Goal: Task Accomplishment & Management: Use online tool/utility

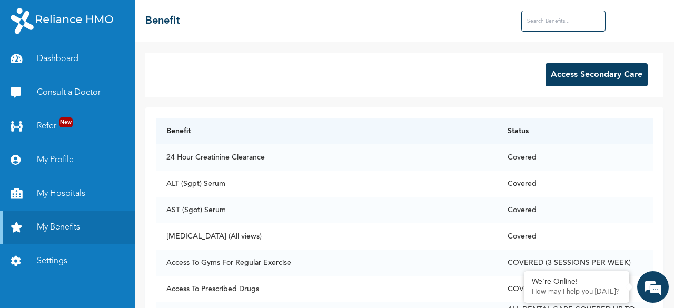
click at [560, 19] on input "text" at bounding box center [563, 21] width 84 height 21
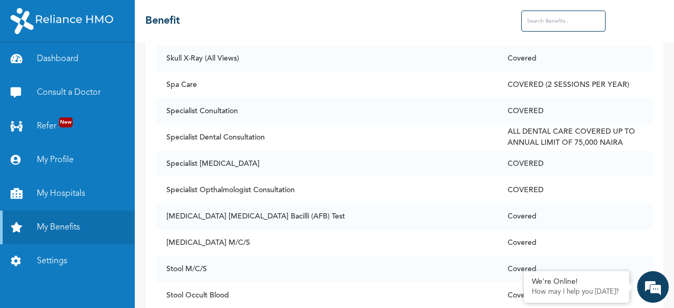
scroll to position [7111, 0]
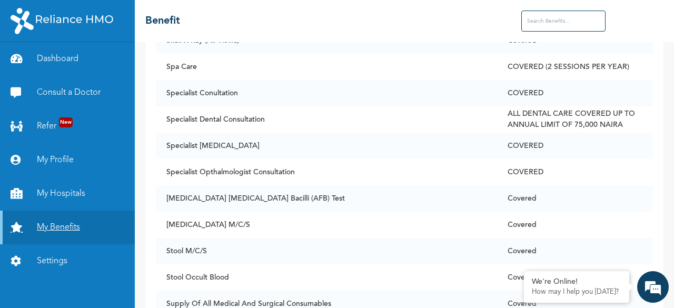
click at [59, 222] on link "My Benefits" at bounding box center [67, 228] width 135 height 34
click at [199, 54] on td "Spa Care" at bounding box center [326, 67] width 341 height 26
click at [189, 54] on td "Spa Care" at bounding box center [326, 67] width 341 height 26
click at [181, 54] on td "Spa Care" at bounding box center [326, 67] width 341 height 26
click at [553, 54] on td "COVERED (2 SESSIONS PER YEAR)" at bounding box center [575, 67] width 156 height 26
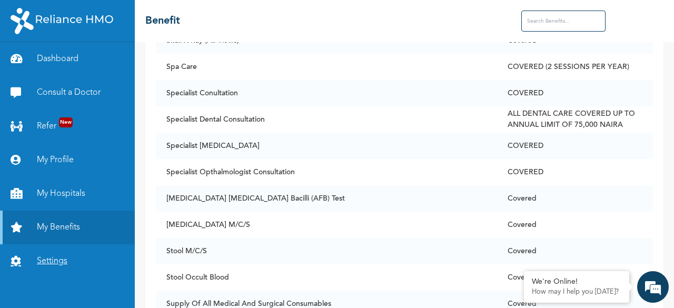
click at [47, 267] on link "Settings" at bounding box center [67, 261] width 135 height 34
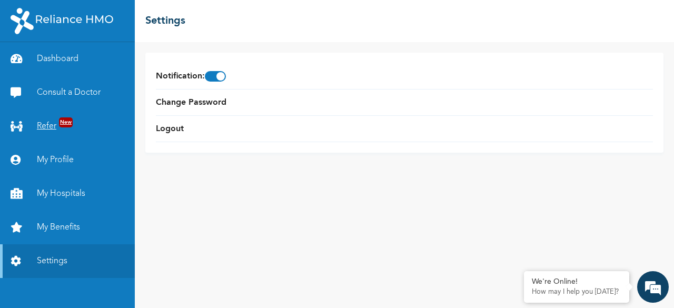
click at [49, 127] on link "Refer New" at bounding box center [67, 127] width 135 height 34
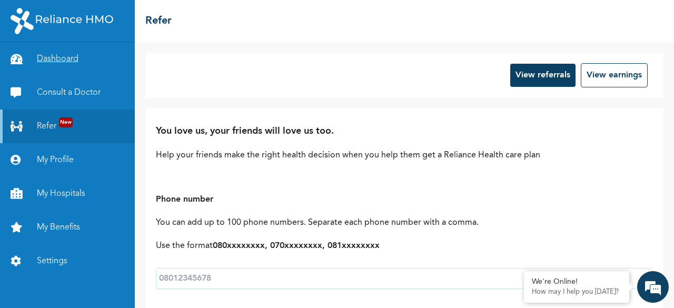
click at [44, 56] on link "Dashboard" at bounding box center [67, 59] width 135 height 34
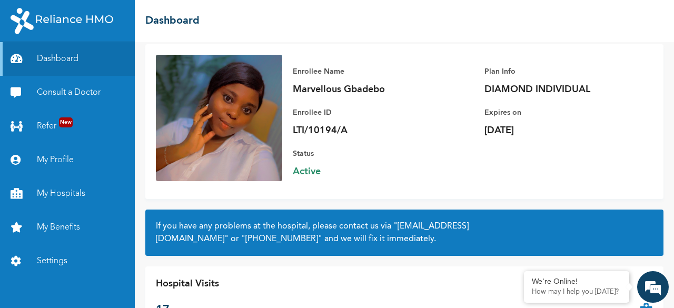
scroll to position [2, 0]
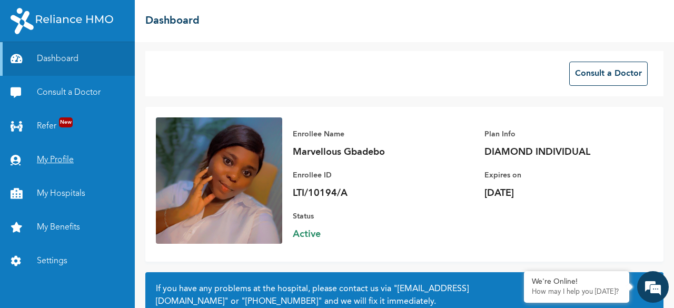
click at [60, 154] on link "My Profile" at bounding box center [67, 160] width 135 height 34
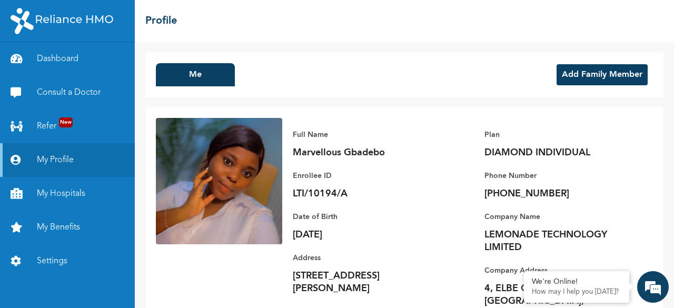
click at [579, 72] on button "Add Family Member" at bounding box center [602, 74] width 91 height 21
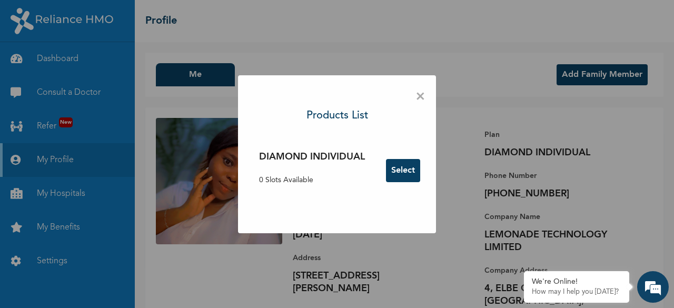
click at [420, 99] on span "×" at bounding box center [421, 97] width 10 height 22
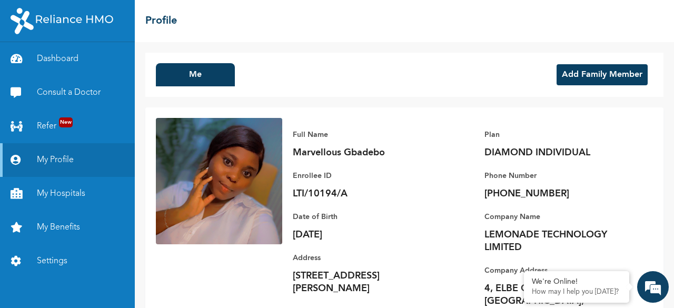
scroll to position [54, 0]
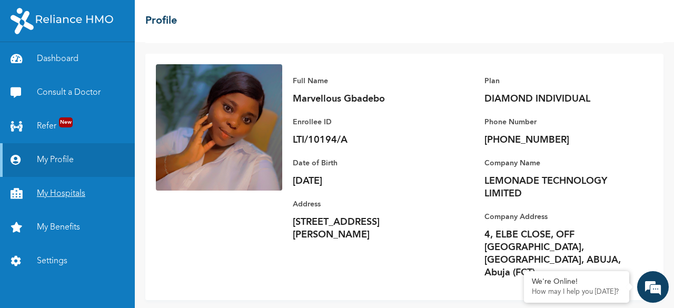
click at [57, 191] on link "My Hospitals" at bounding box center [67, 194] width 135 height 34
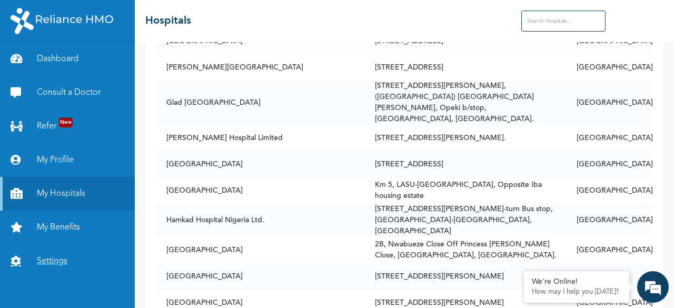
scroll to position [2107, 0]
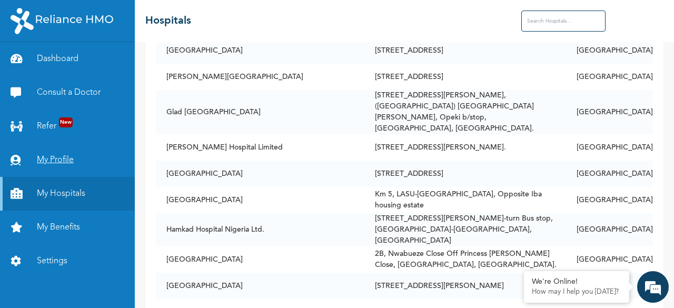
click at [53, 162] on link "My Profile" at bounding box center [67, 160] width 135 height 34
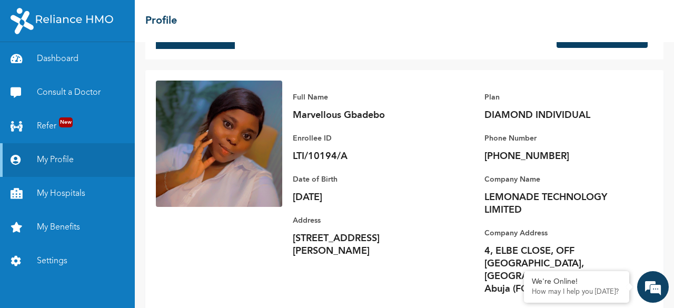
scroll to position [54, 0]
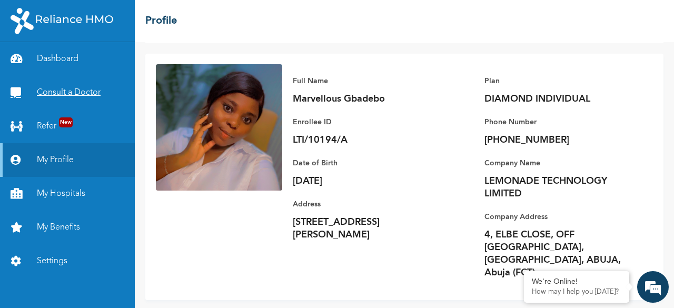
click at [70, 90] on link "Consult a Doctor" at bounding box center [67, 93] width 135 height 34
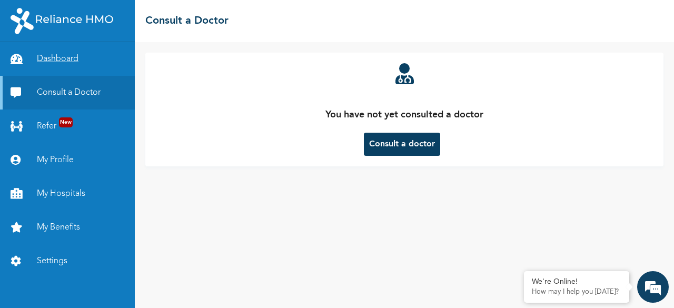
click at [60, 54] on link "Dashboard" at bounding box center [67, 59] width 135 height 34
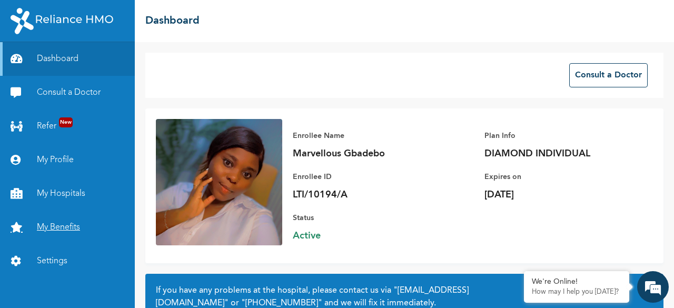
click at [74, 232] on link "My Benefits" at bounding box center [67, 228] width 135 height 34
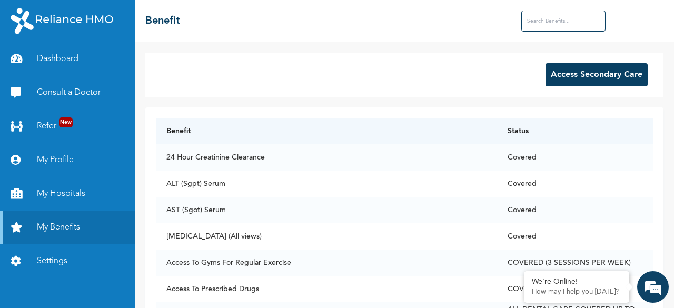
click at [590, 75] on button "Access Secondary Care" at bounding box center [597, 74] width 102 height 23
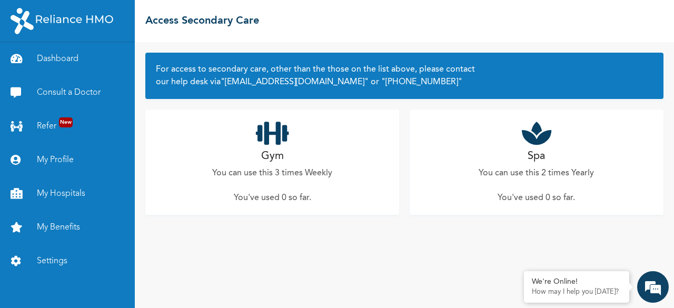
click at [535, 155] on h2 "Spa" at bounding box center [536, 157] width 17 height 16
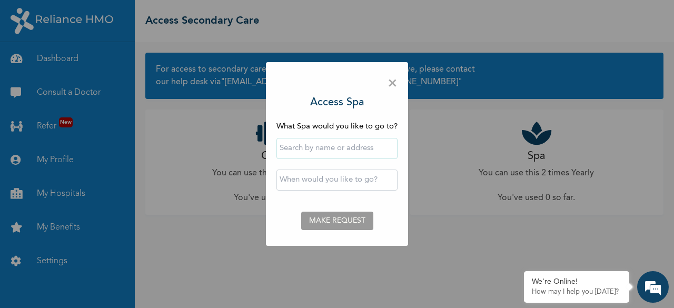
click at [354, 149] on input "text" at bounding box center [337, 148] width 121 height 21
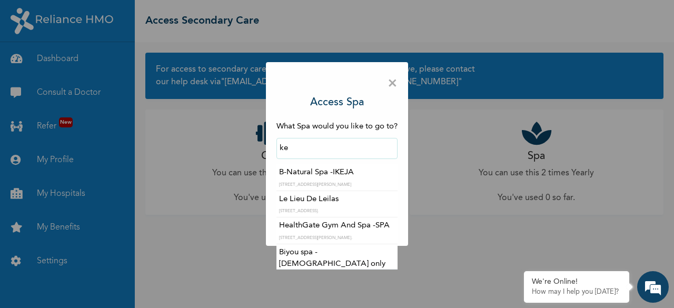
type input "k"
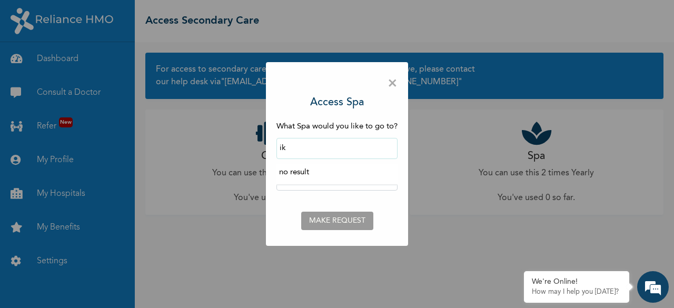
type input "i"
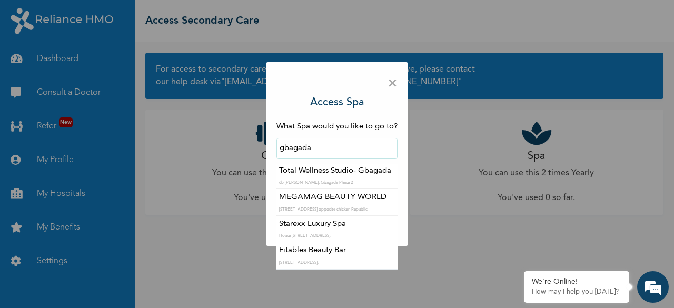
scroll to position [52, 0]
drag, startPoint x: 318, startPoint y: 148, endPoint x: 245, endPoint y: 156, distance: 72.7
click at [243, 156] on div "× Access Spa What Spa would you like to go to? gbagada The Spa Melori - Gbagada…" at bounding box center [337, 154] width 674 height 308
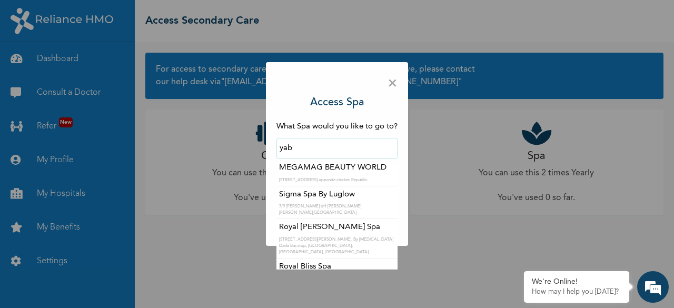
scroll to position [0, 0]
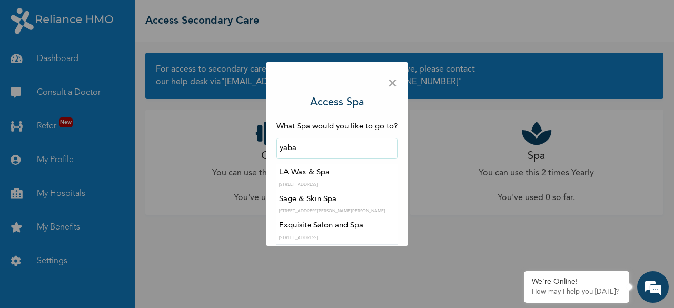
type input "yaba"
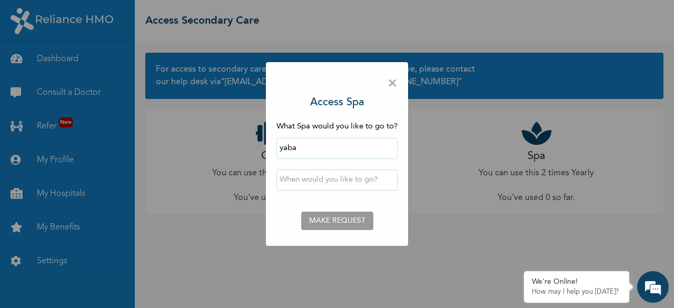
click at [633, 211] on div "× Access Spa What Spa would you like to go to? yaba ‹ [DATE] › Su Mo Tu We Th F…" at bounding box center [337, 154] width 674 height 308
click at [306, 147] on input "yaba" at bounding box center [337, 148] width 121 height 21
drag, startPoint x: 202, startPoint y: 113, endPoint x: 197, endPoint y: 102, distance: 12.7
click at [202, 113] on div "× Access Spa What Spa would you like to go to? yaba ‹ [DATE] › Su Mo Tu We Th F…" at bounding box center [337, 154] width 674 height 308
